Goal: Transaction & Acquisition: Download file/media

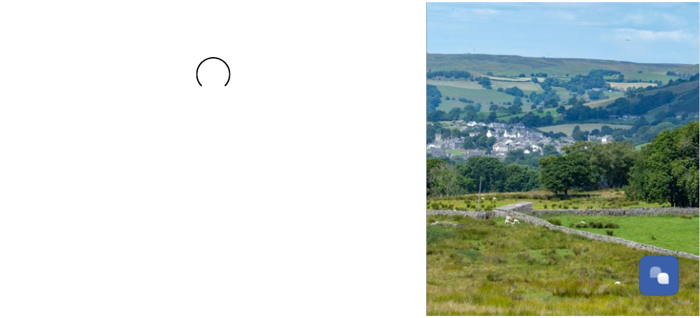
scroll to position [120, 0]
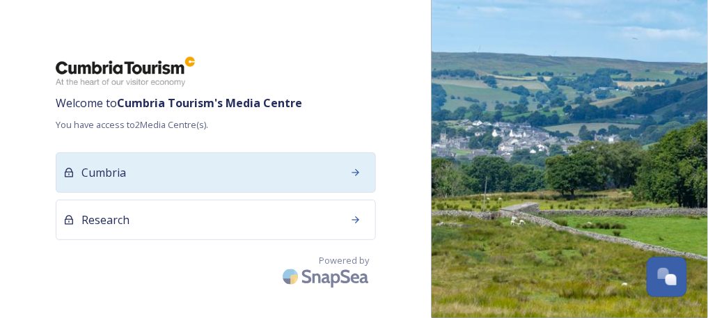
click at [181, 164] on div "Cumbria" at bounding box center [216, 172] width 320 height 40
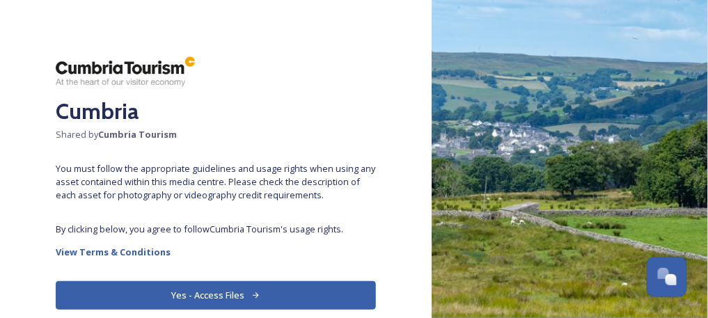
click at [201, 297] on button "Yes - Access Files" at bounding box center [216, 295] width 320 height 29
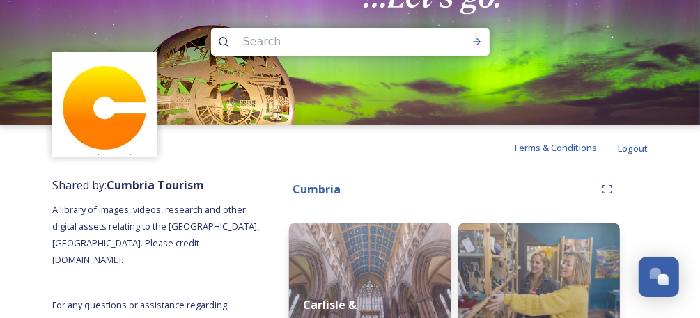
click at [352, 29] on input at bounding box center [331, 41] width 191 height 31
type input "v"
type input "christmas"
click at [471, 39] on icon at bounding box center [476, 41] width 11 height 11
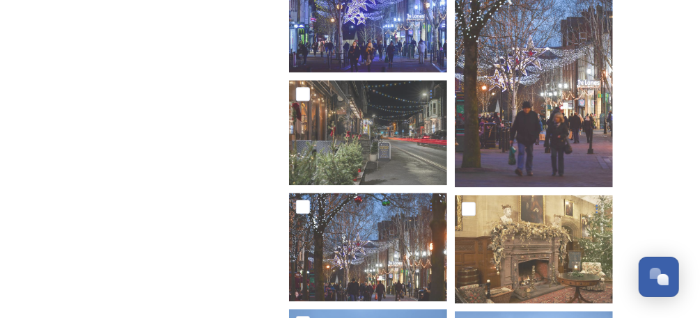
scroll to position [3463, 0]
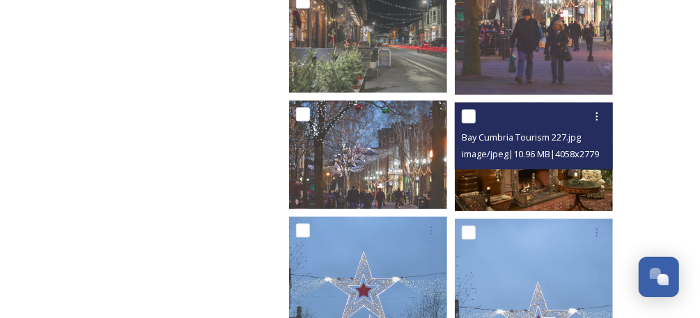
click at [505, 180] on img at bounding box center [534, 156] width 158 height 108
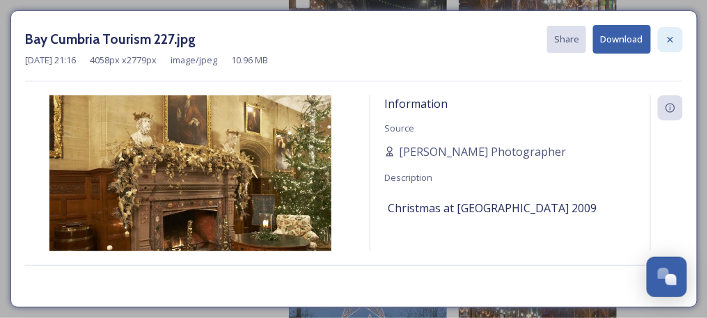
click at [668, 40] on icon at bounding box center [670, 39] width 11 height 11
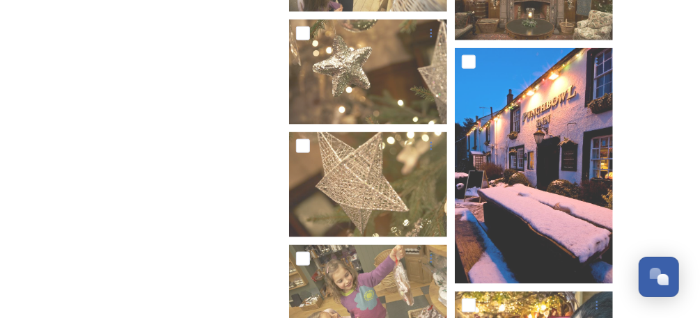
scroll to position [9064, 0]
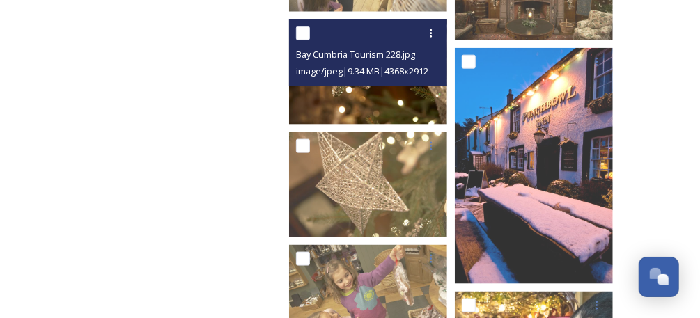
click at [371, 91] on img at bounding box center [368, 71] width 158 height 105
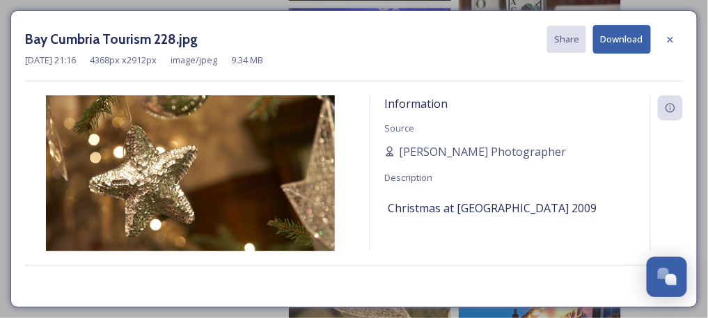
drag, startPoint x: 673, startPoint y: 37, endPoint x: 666, endPoint y: 31, distance: 8.9
click at [673, 37] on icon at bounding box center [670, 39] width 11 height 11
